Goal: Book appointment/travel/reservation

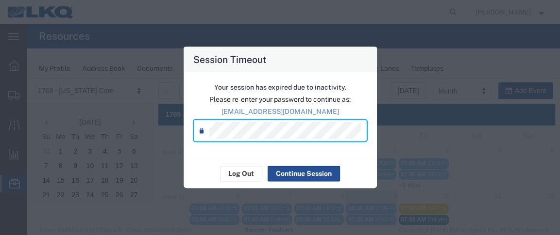
scroll to position [82, 0]
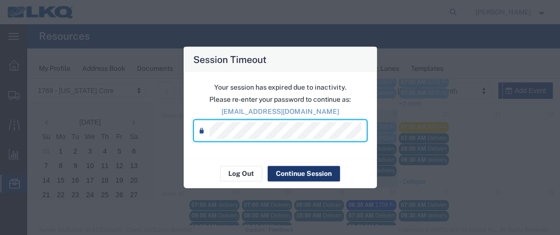
click at [283, 180] on button "Continue Session" at bounding box center [303, 174] width 72 height 16
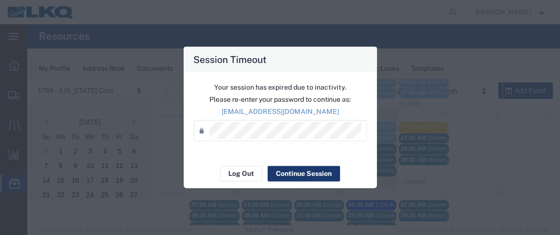
click at [325, 172] on button "Continue Session" at bounding box center [303, 174] width 72 height 16
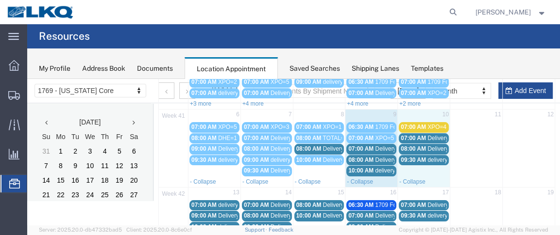
click at [421, 113] on td "10" at bounding box center [424, 116] width 52 height 12
select select "1"
select select
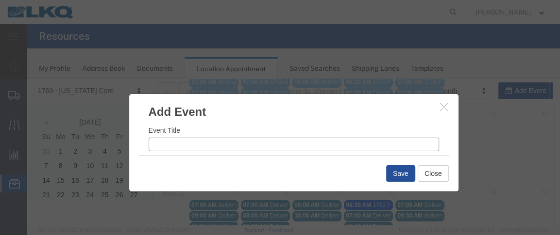
click at [193, 150] on input "Event Title" at bounding box center [294, 145] width 290 height 14
type input "e"
type input "[PERSON_NAME]=3"
click at [312, 129] on input "12:00 PM" at bounding box center [370, 127] width 138 height 14
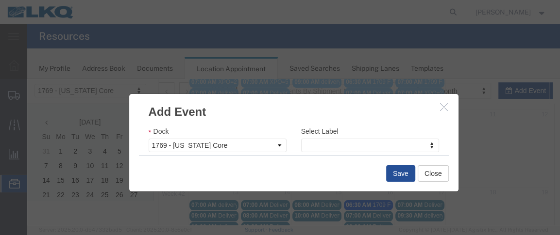
scroll to position [166, 0]
type input "8:00 AM"
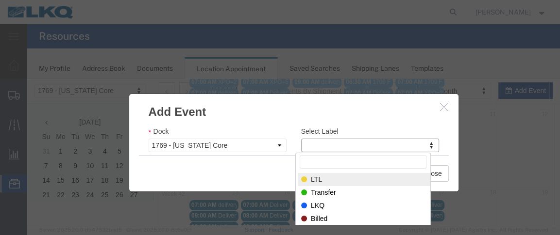
select select "25"
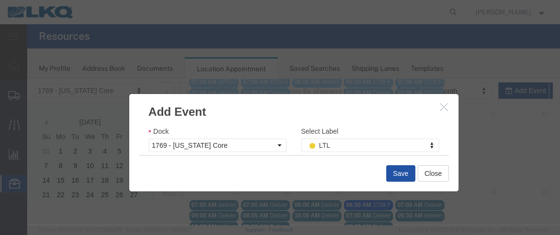
click at [386, 176] on button "Save" at bounding box center [400, 174] width 29 height 17
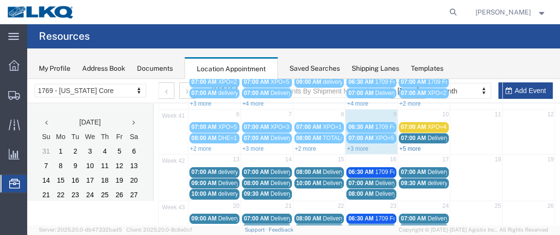
click at [415, 146] on link "+5 more" at bounding box center [409, 149] width 21 height 7
